Goal: Task Accomplishment & Management: Manage account settings

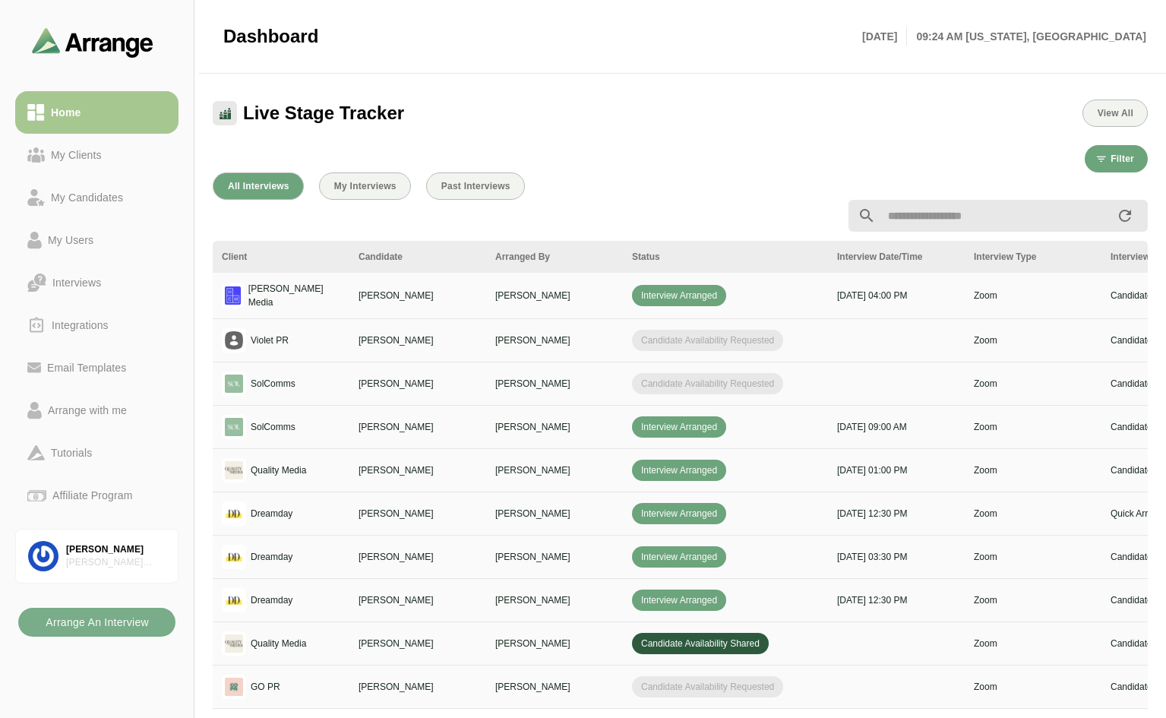
scroll to position [456, 0]
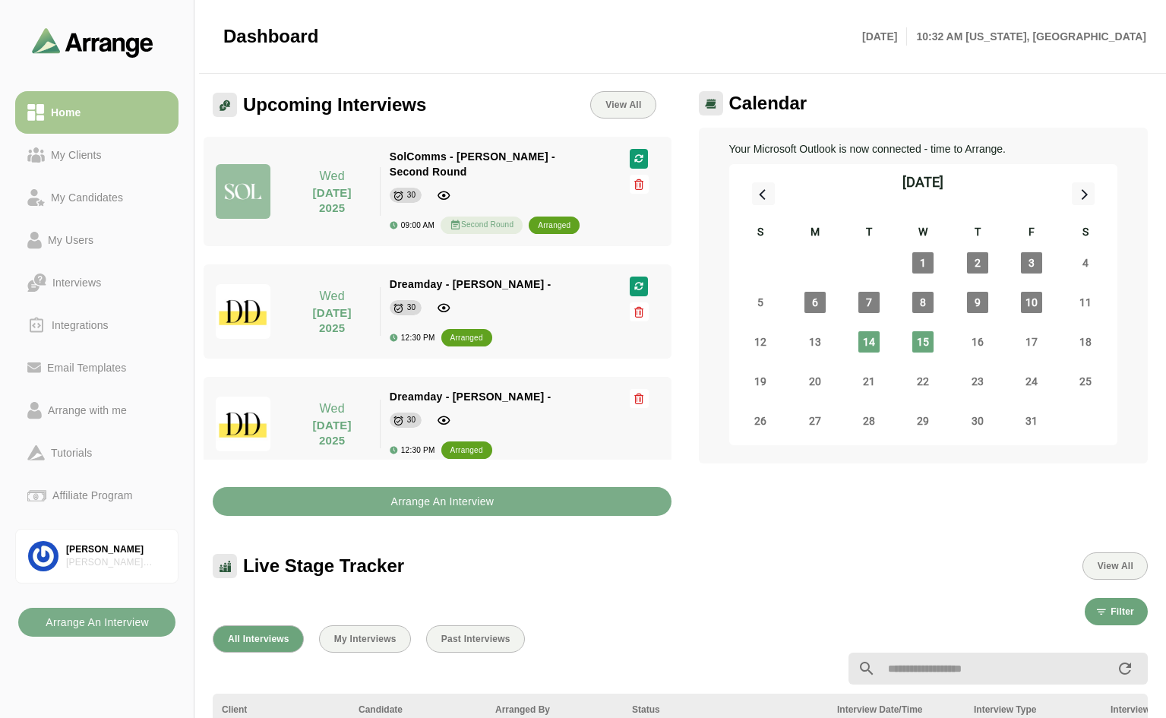
click at [873, 207] on div "[DATE]" at bounding box center [923, 187] width 389 height 47
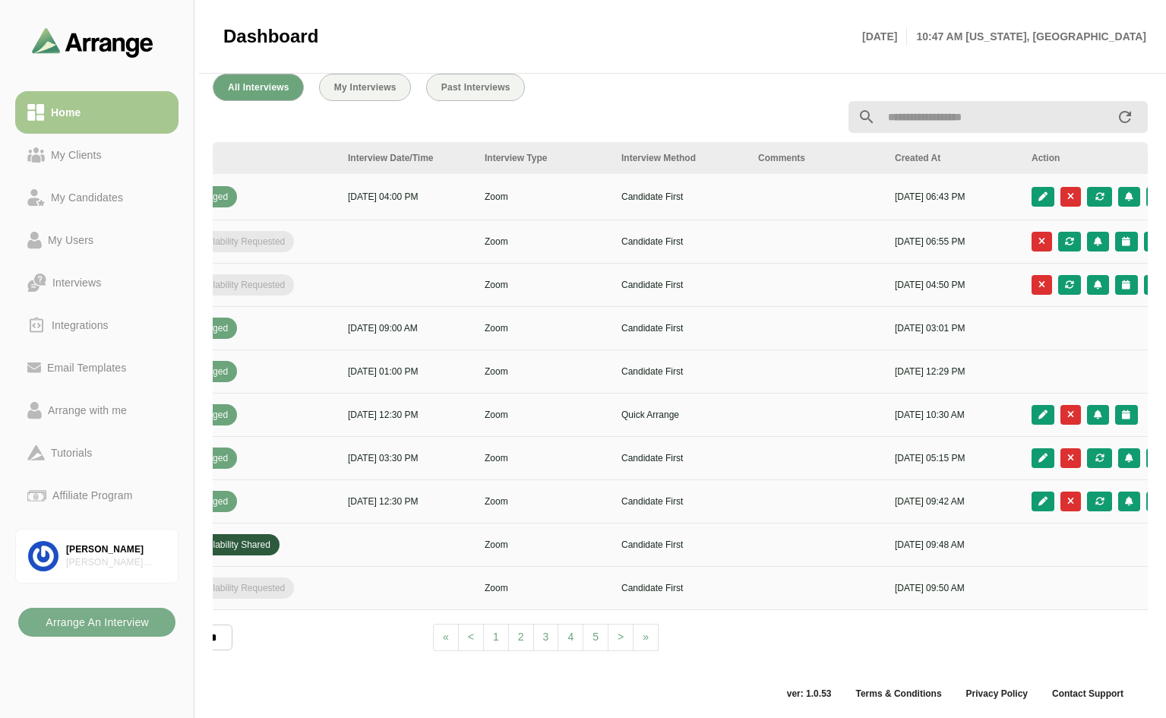
scroll to position [0, 550]
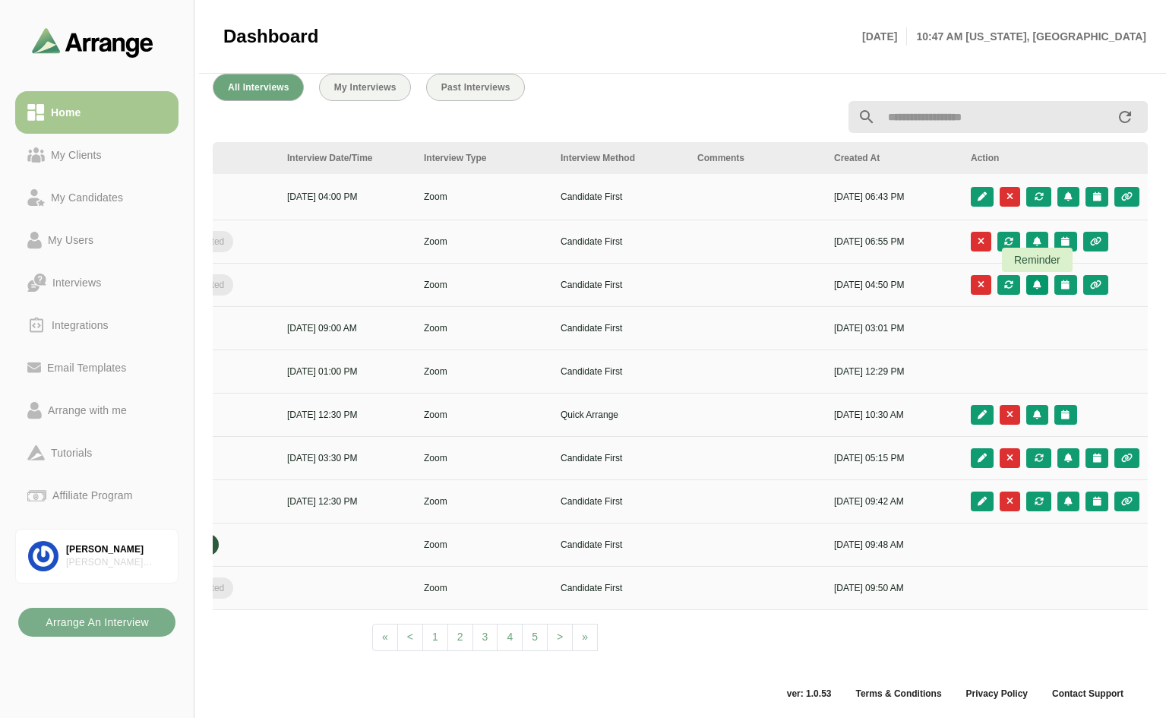
click at [873, 280] on icon "button" at bounding box center [1037, 284] width 10 height 9
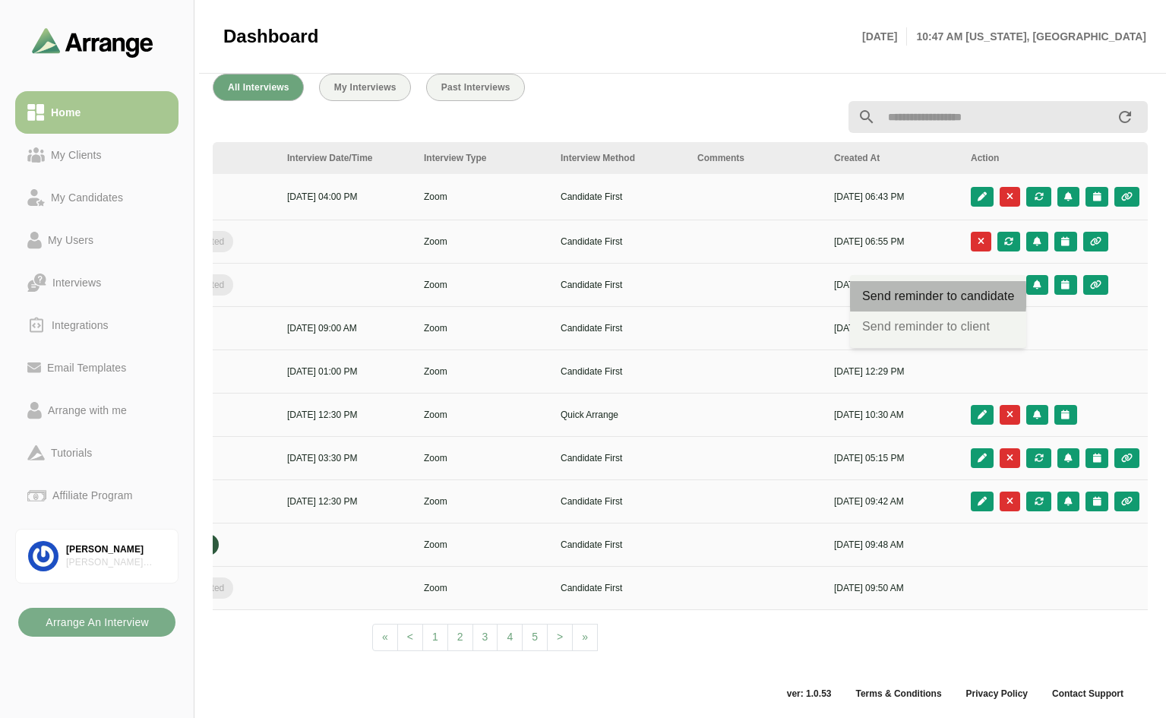
click at [873, 289] on div "Send reminder to candidate" at bounding box center [938, 296] width 152 height 18
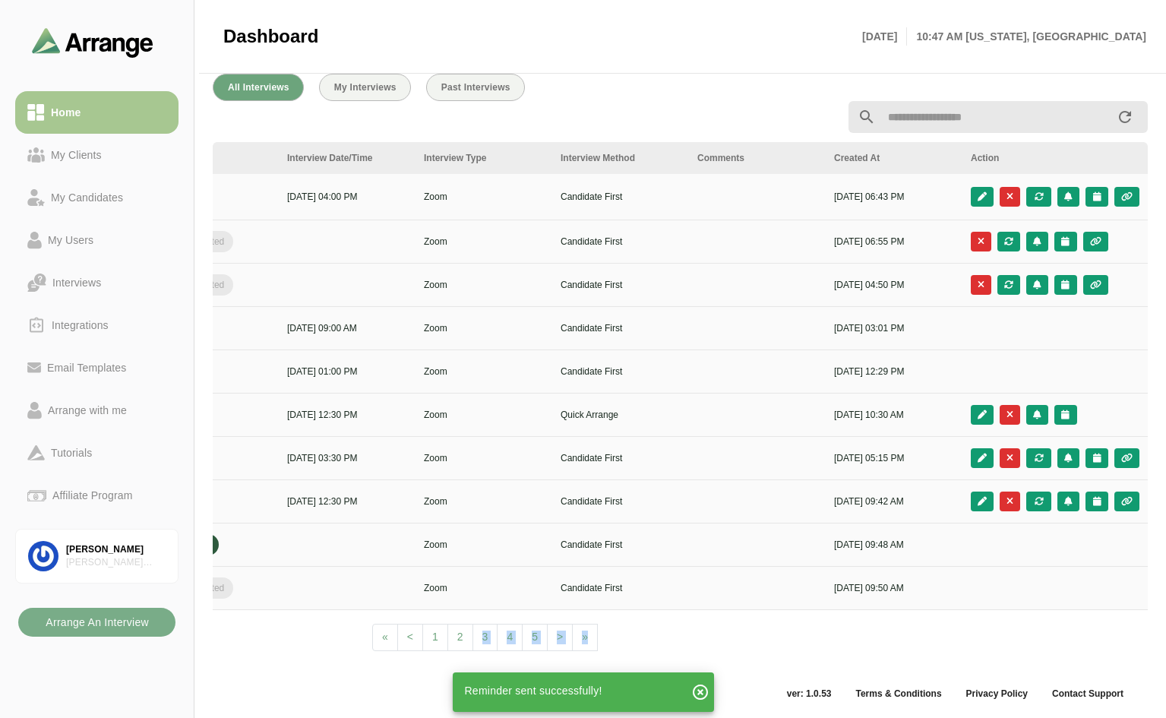
drag, startPoint x: 615, startPoint y: 653, endPoint x: 470, endPoint y: 642, distance: 145.5
click at [470, 554] on div "Client Candidate Arranged By Status Interview Date/Time Interview Type Intervie…" at bounding box center [680, 401] width 935 height 519
click at [614, 554] on div "Client Candidate Arranged By Status Interview Date/Time Interview Type Intervie…" at bounding box center [680, 401] width 935 height 519
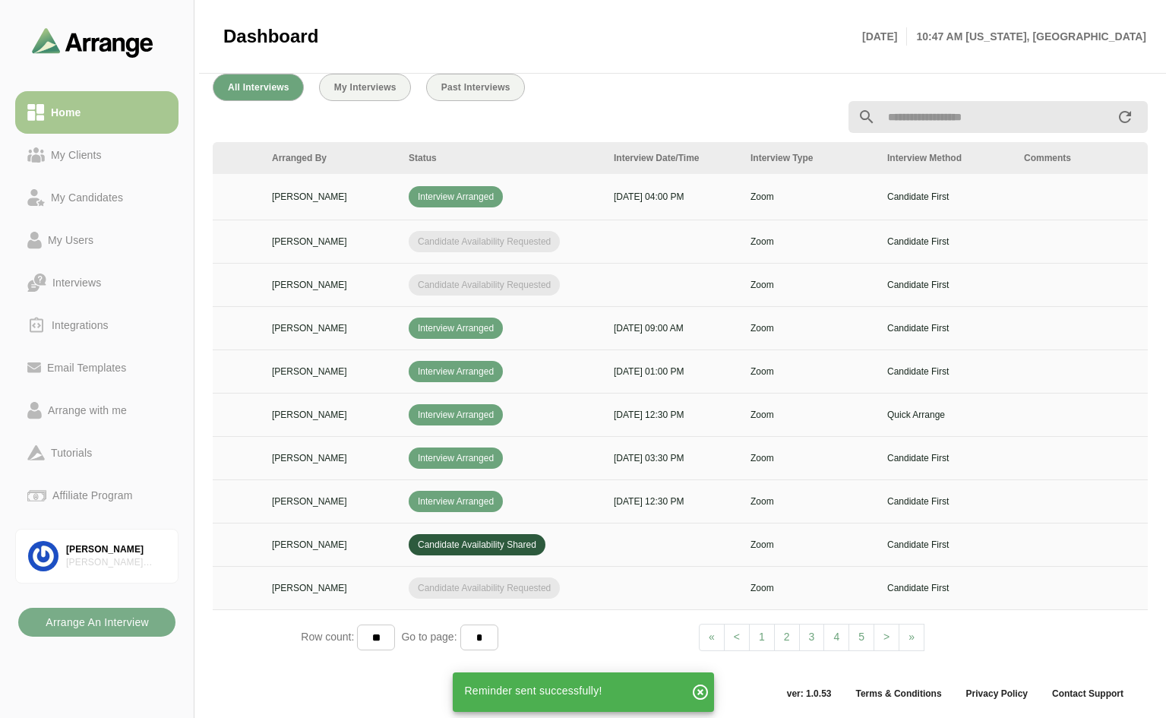
scroll to position [0, 0]
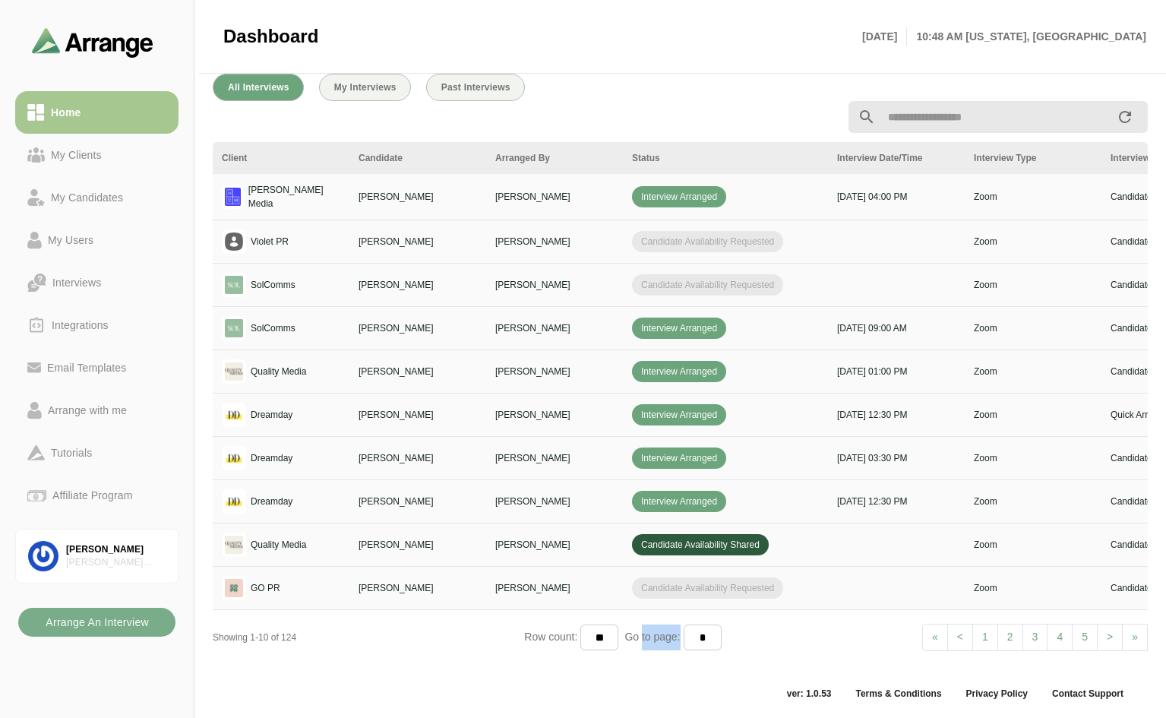
drag, startPoint x: 647, startPoint y: 663, endPoint x: 817, endPoint y: 660, distance: 170.1
click at [817, 554] on div "All Interviews My Interviews Past Interviews Client Candidate Arranged By Statu…" at bounding box center [680, 369] width 953 height 608
click at [794, 554] on div "Row count: ** ** ** Go to page: * * * * * * * * * ** ** ** **" at bounding box center [679, 637] width 311 height 26
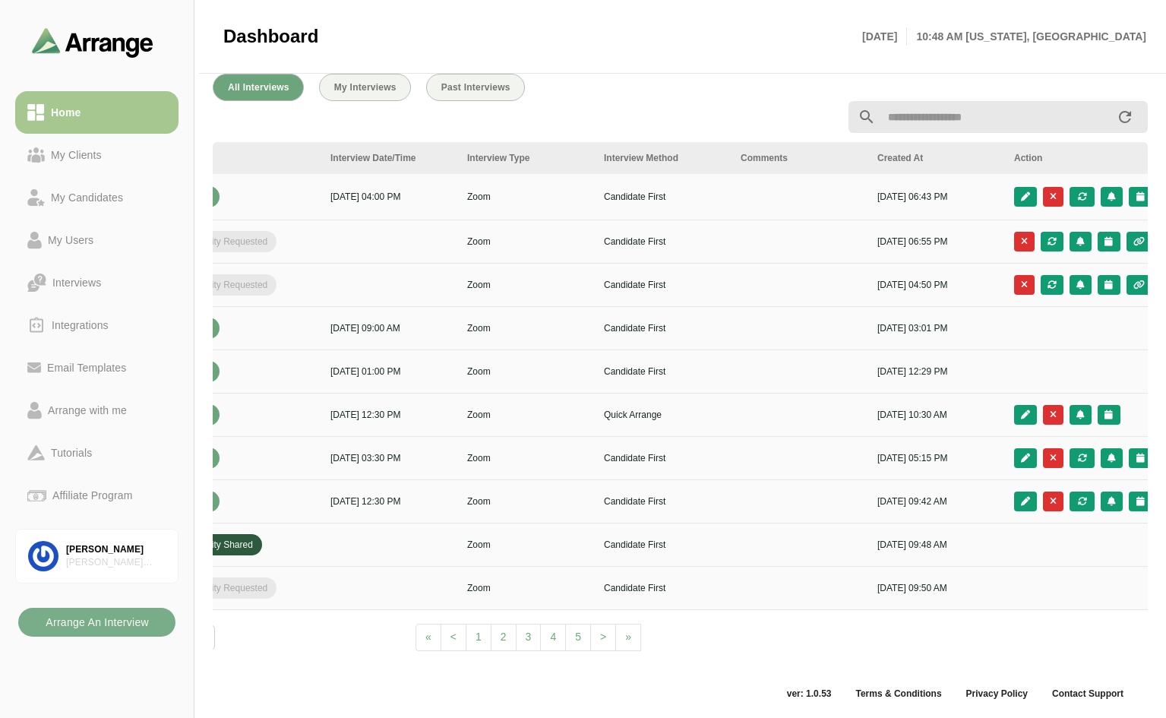
scroll to position [0, 534]
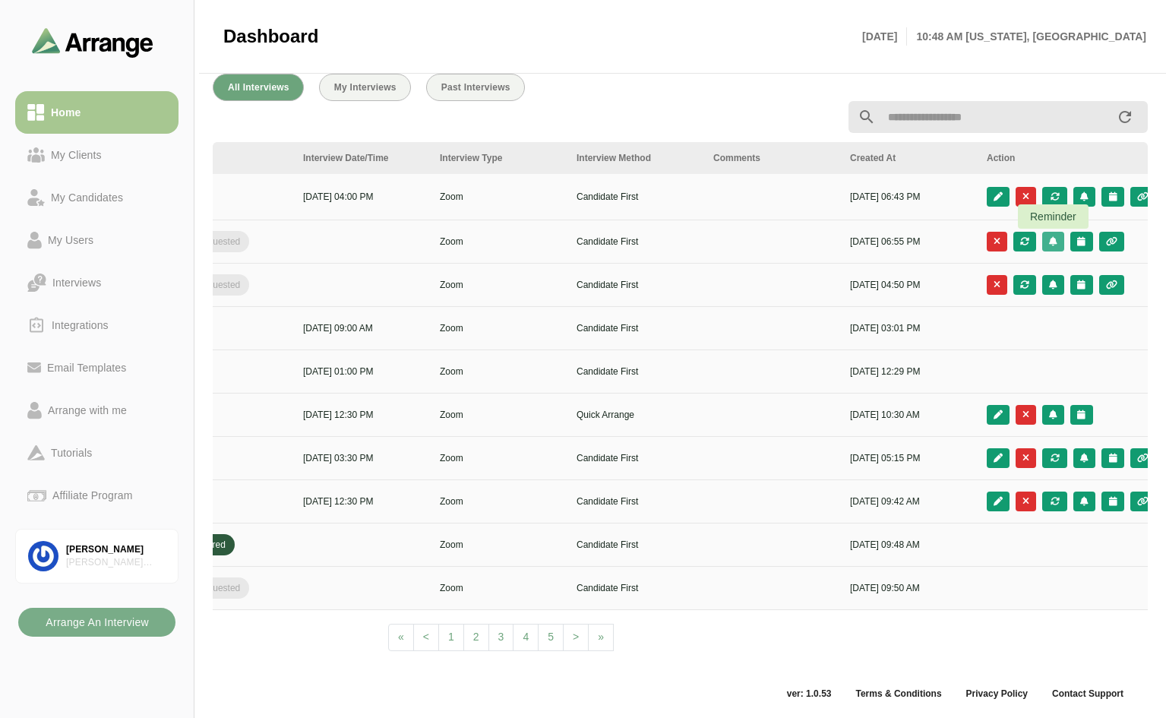
click at [873, 237] on icon "button" at bounding box center [1053, 241] width 10 height 9
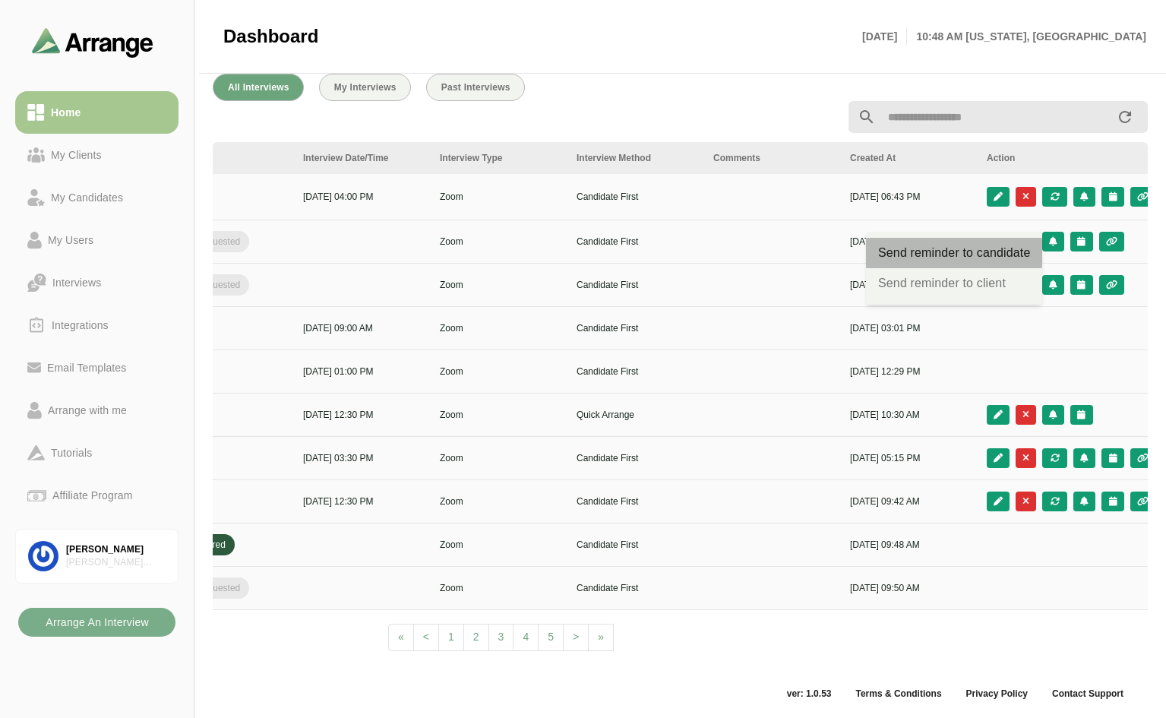
click at [873, 249] on div "Send reminder to candidate" at bounding box center [954, 253] width 152 height 18
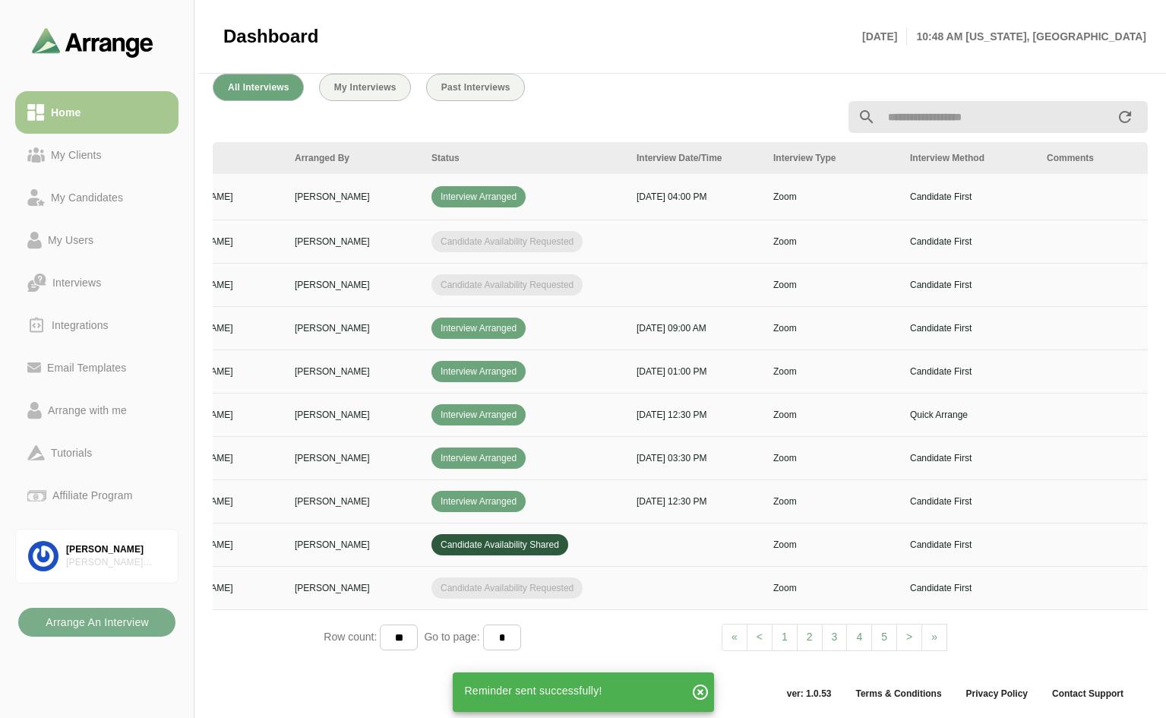
scroll to position [0, 0]
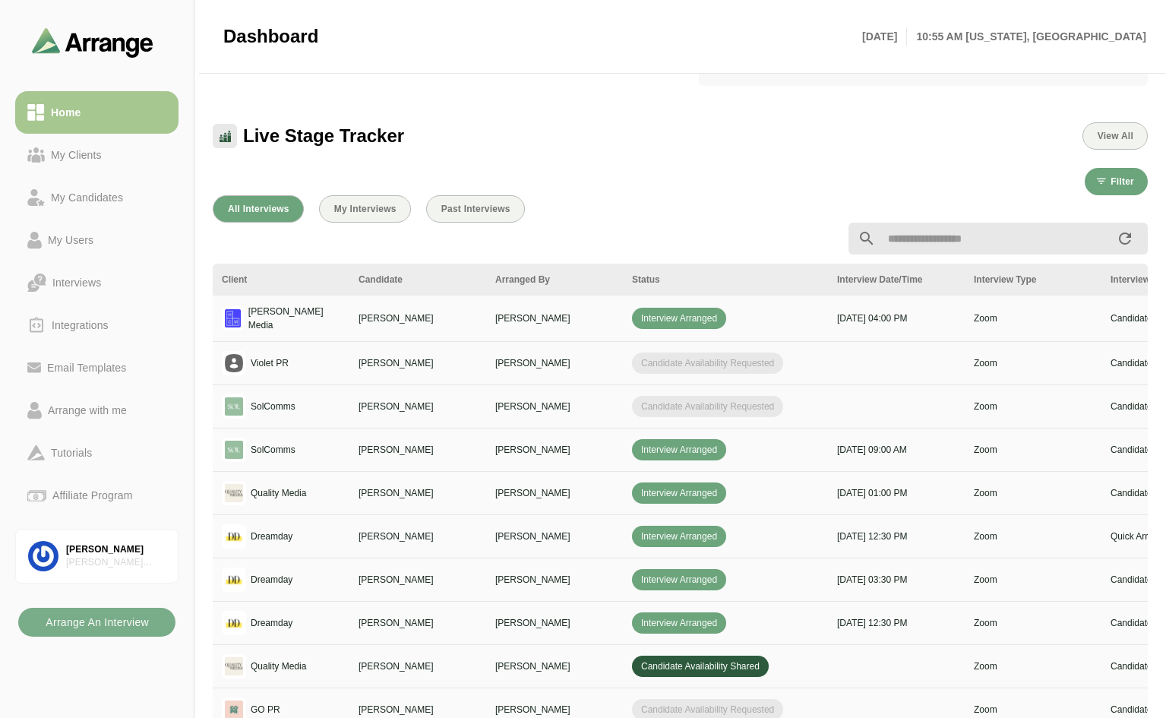
scroll to position [380, 0]
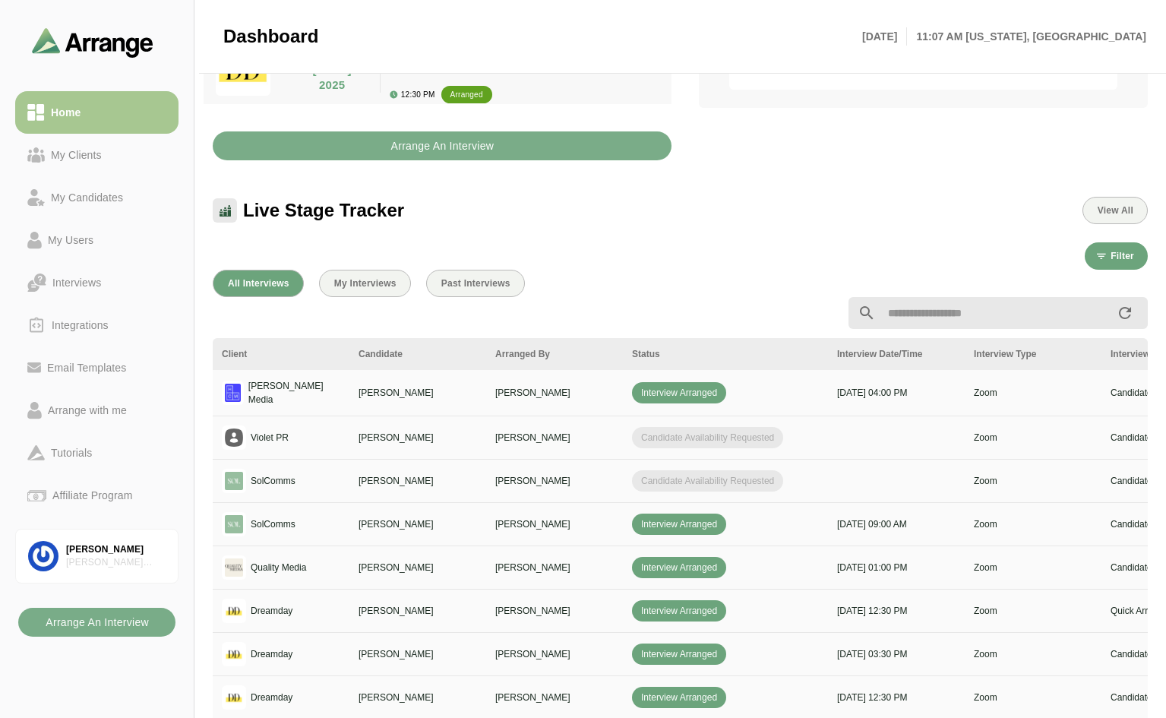
scroll to position [380, 0]
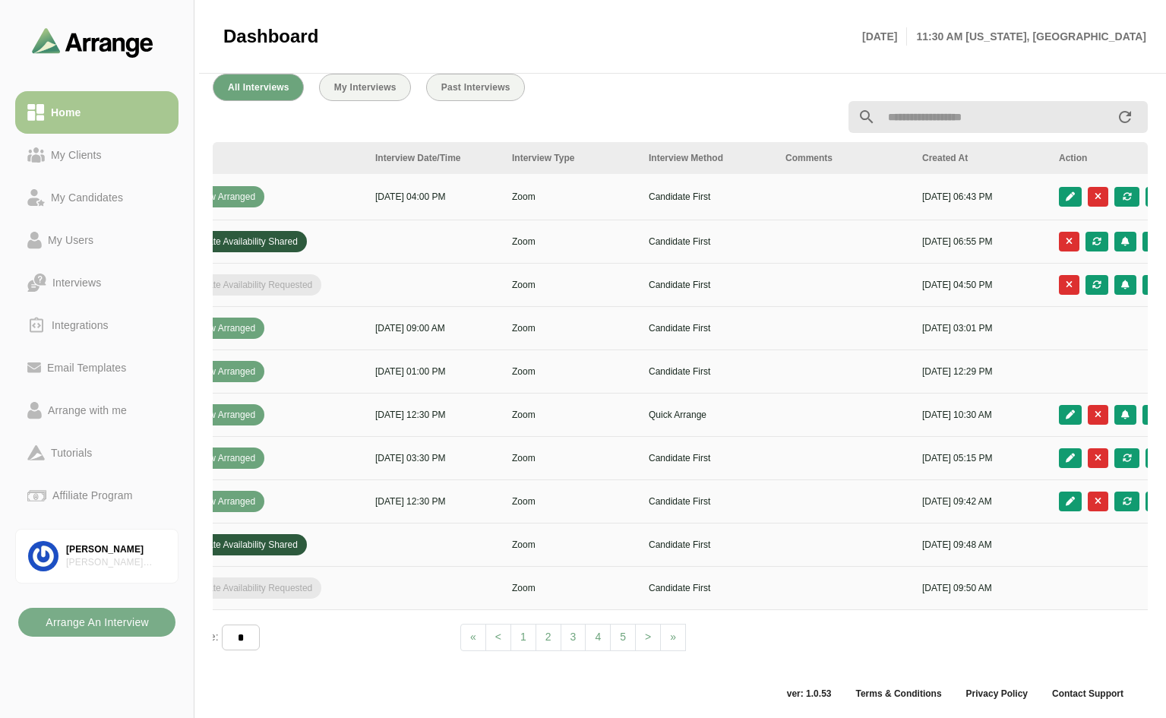
scroll to position [0, 550]
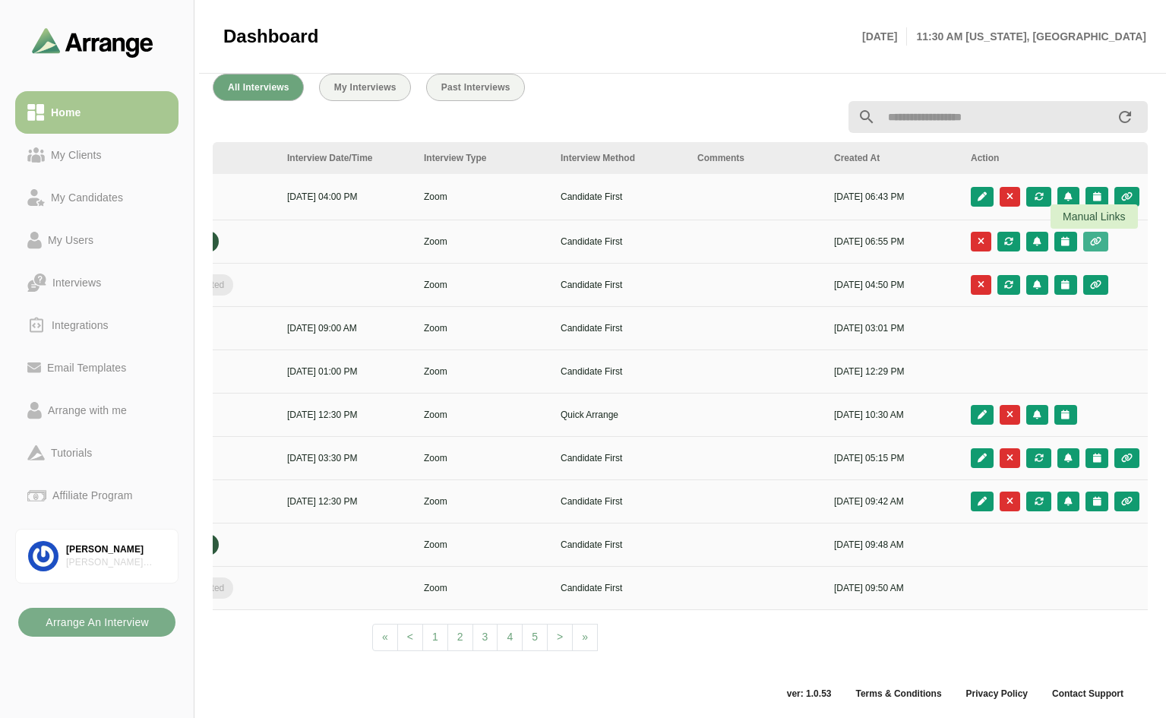
click at [1097, 237] on icon "button" at bounding box center [1095, 241] width 13 height 9
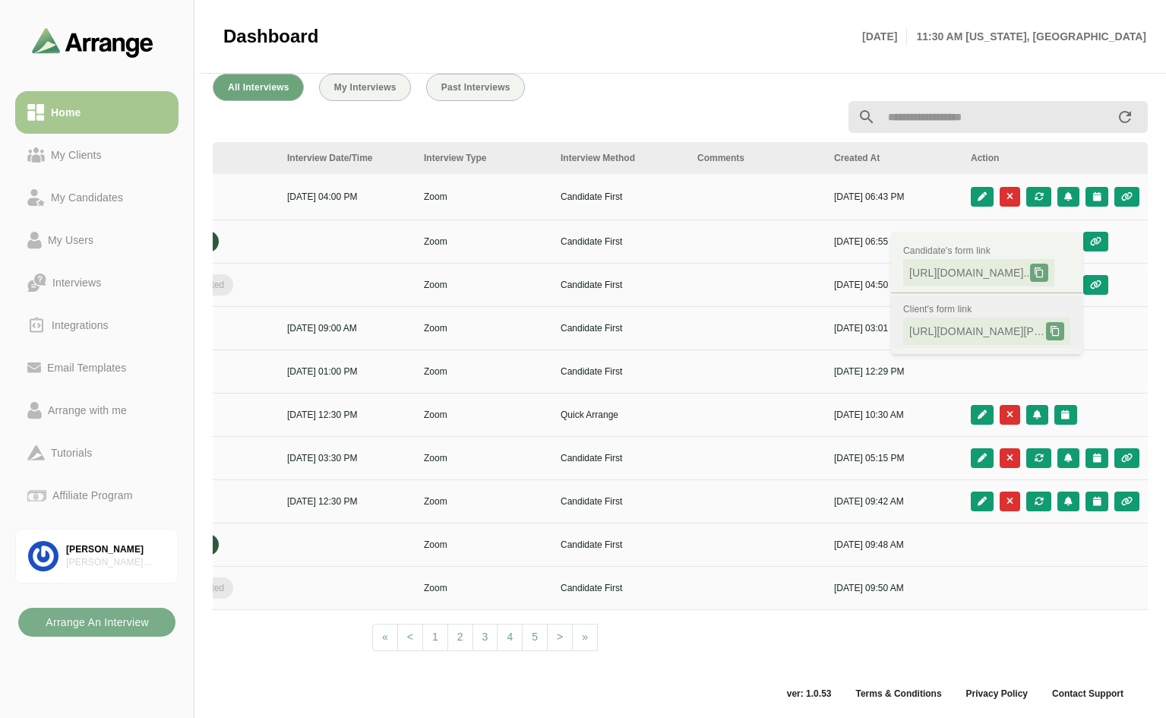
click at [1052, 326] on icon at bounding box center [1055, 331] width 11 height 11
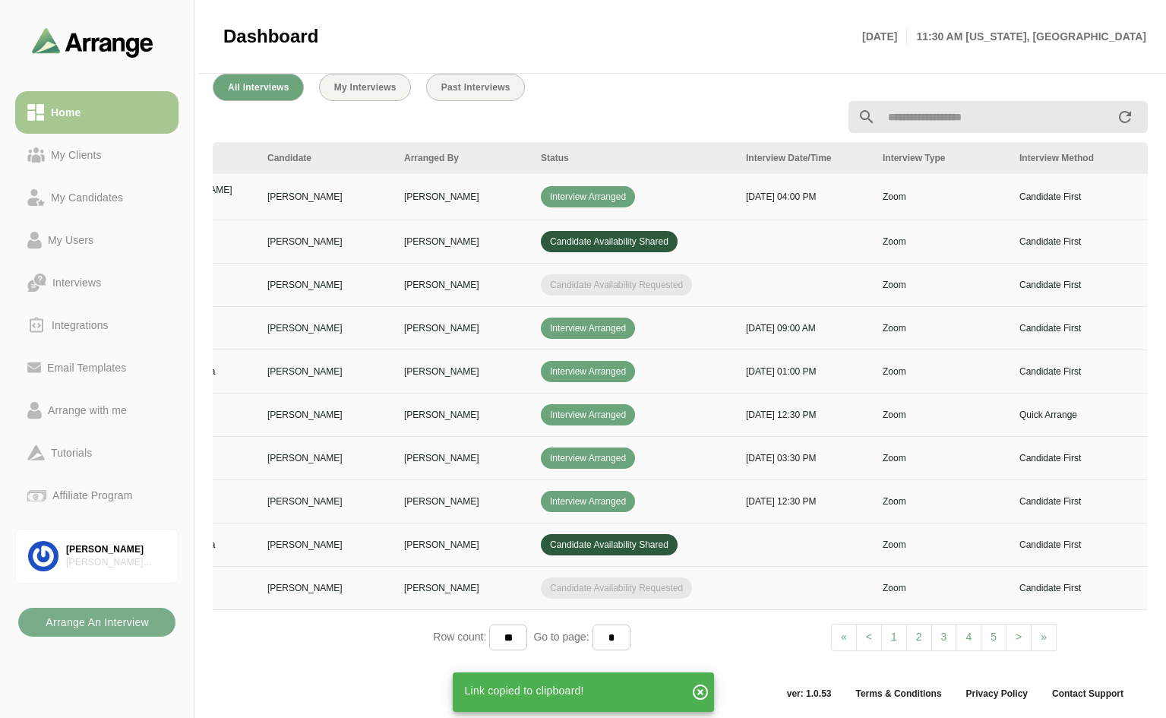
scroll to position [0, 0]
